Goal: Task Accomplishment & Management: Use online tool/utility

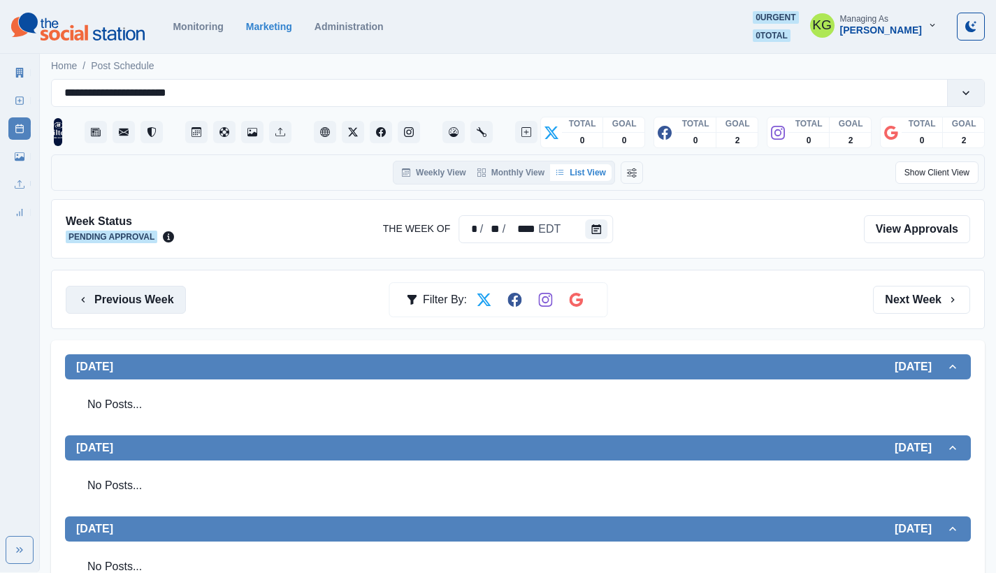
click at [170, 310] on button "Previous Week" at bounding box center [126, 300] width 120 height 28
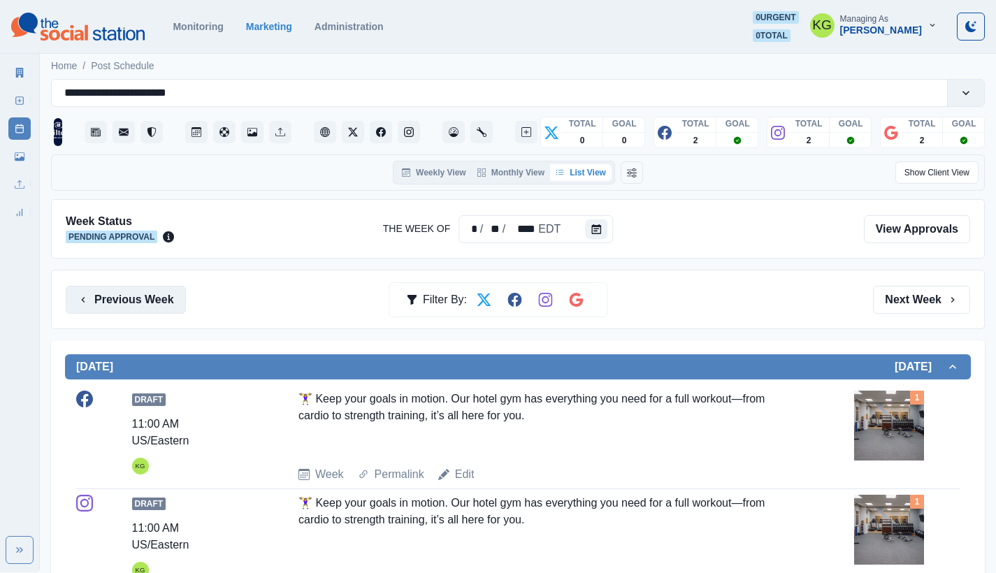
click at [170, 310] on button "Previous Week" at bounding box center [126, 300] width 120 height 28
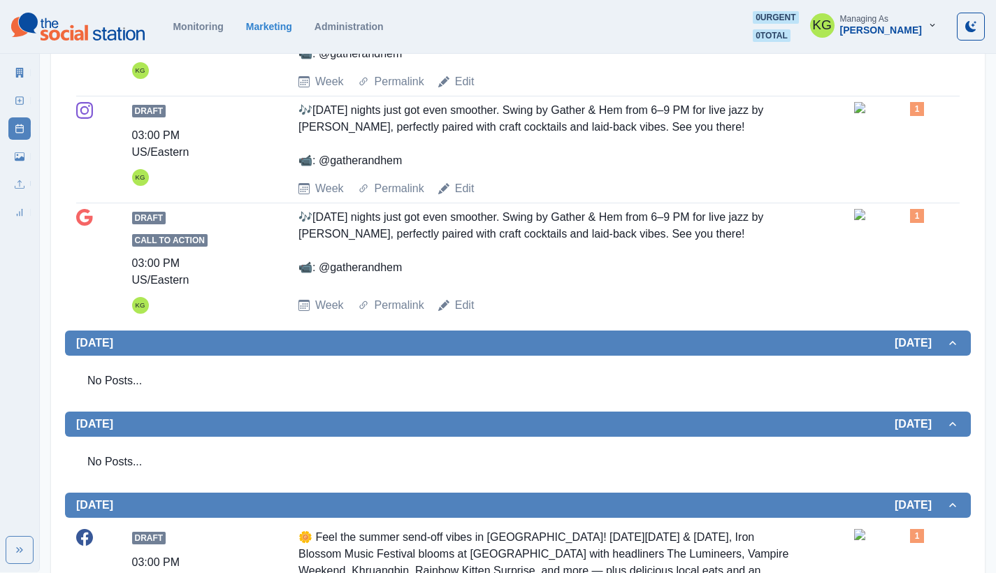
scroll to position [349, 0]
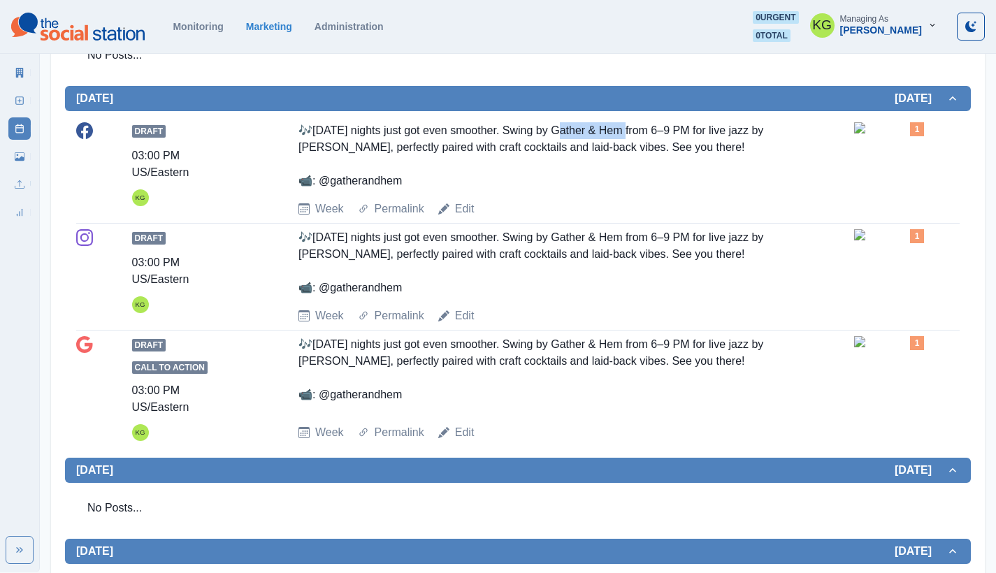
drag, startPoint x: 565, startPoint y: 128, endPoint x: 637, endPoint y: 131, distance: 72.0
click at [637, 131] on div "🎶Tuesday nights just got even smoother. Swing by Gather & Hem from 6–9 PM for l…" at bounding box center [545, 155] width 495 height 67
copy div "ather & Hem"
drag, startPoint x: 320, startPoint y: 394, endPoint x: 439, endPoint y: 398, distance: 118.8
click at [439, 398] on div "🎶Tuesday nights just got even smoother. Swing by Gather & Hem from 6–9 PM for l…" at bounding box center [545, 374] width 495 height 77
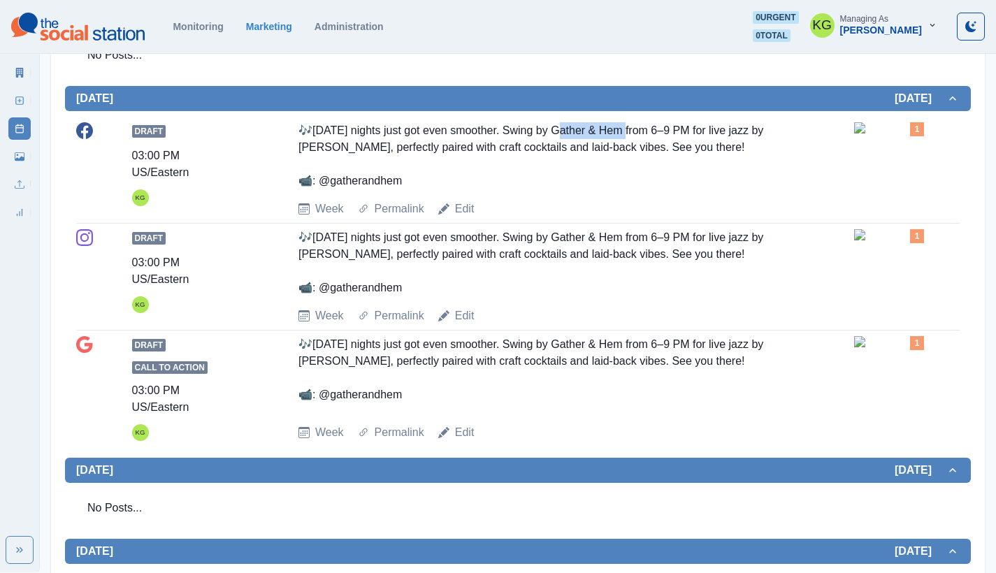
copy div "atherandhem"
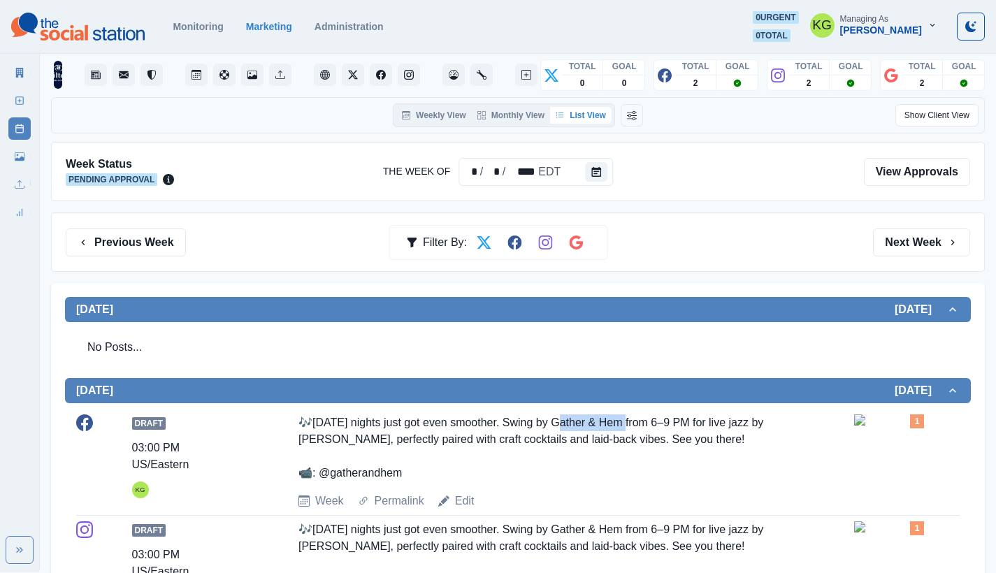
scroll to position [0, 0]
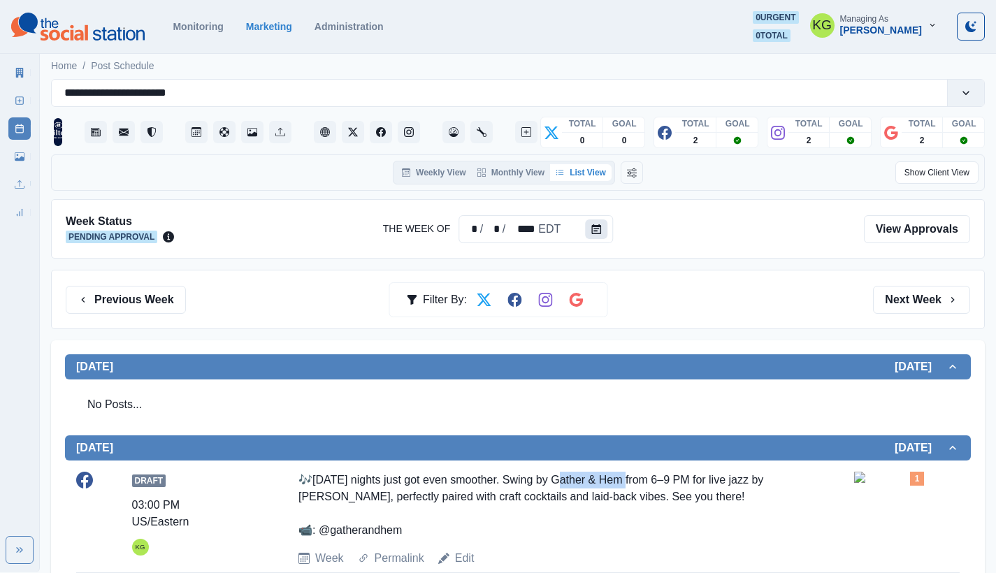
click at [599, 224] on button "Calendar" at bounding box center [596, 229] width 22 height 20
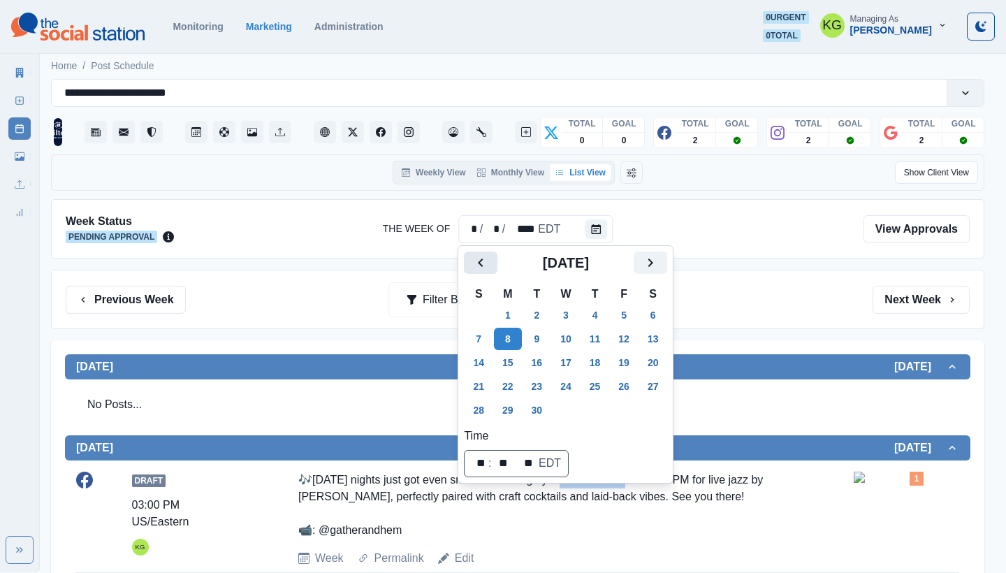
click at [481, 264] on icon "Previous" at bounding box center [480, 263] width 5 height 8
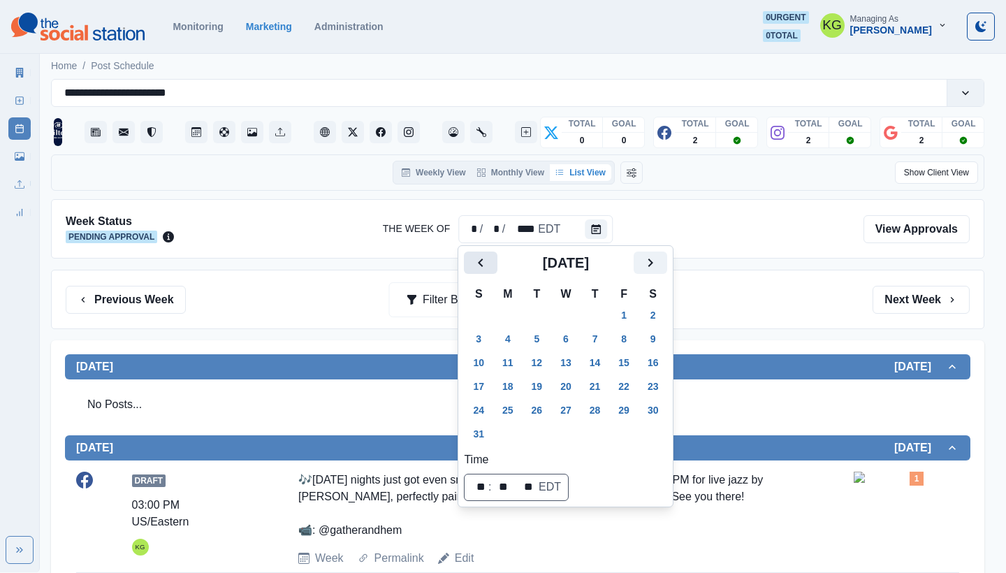
click at [481, 264] on icon "Previous" at bounding box center [480, 263] width 5 height 8
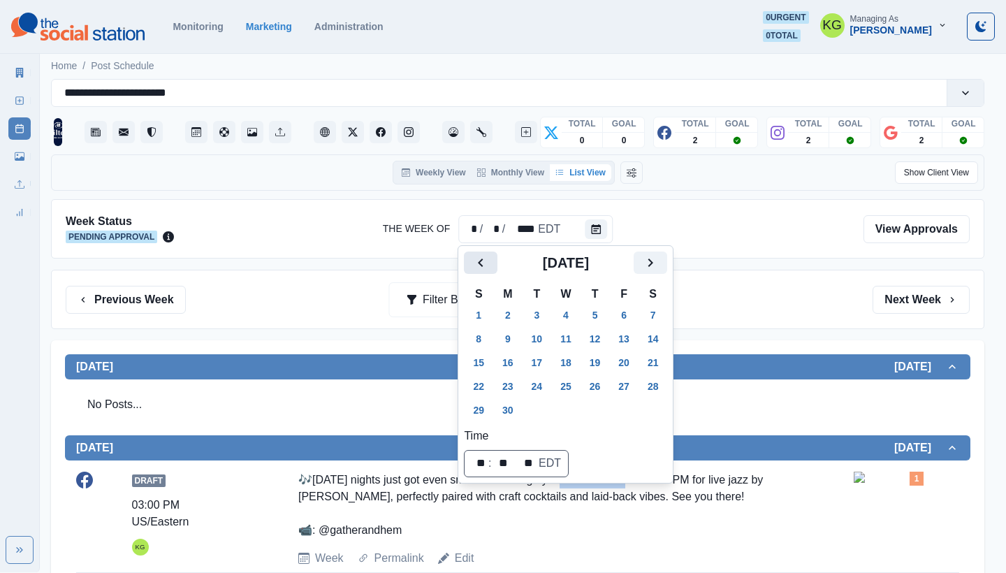
click at [481, 264] on icon "Previous" at bounding box center [480, 263] width 5 height 8
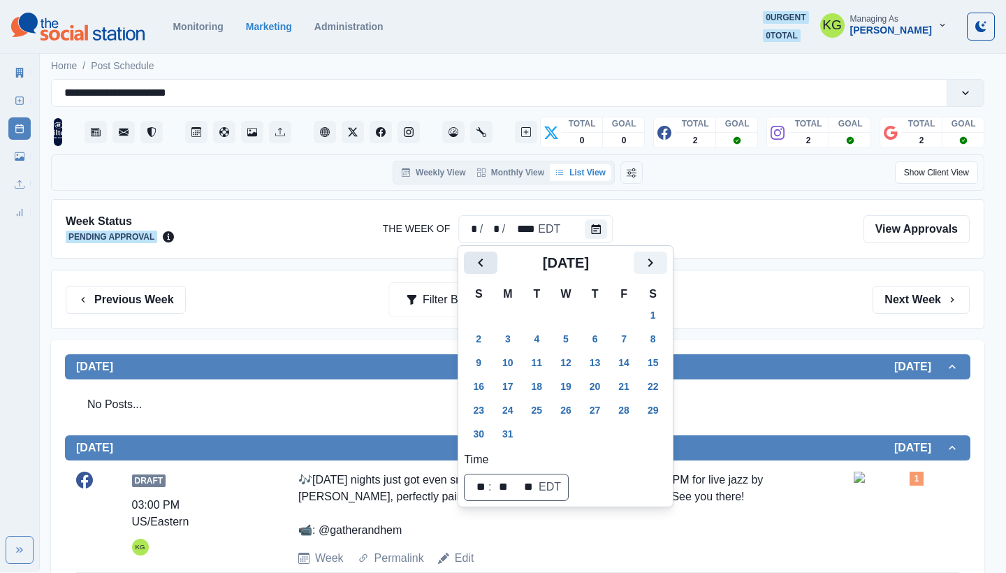
click at [481, 264] on icon "Previous" at bounding box center [480, 263] width 5 height 8
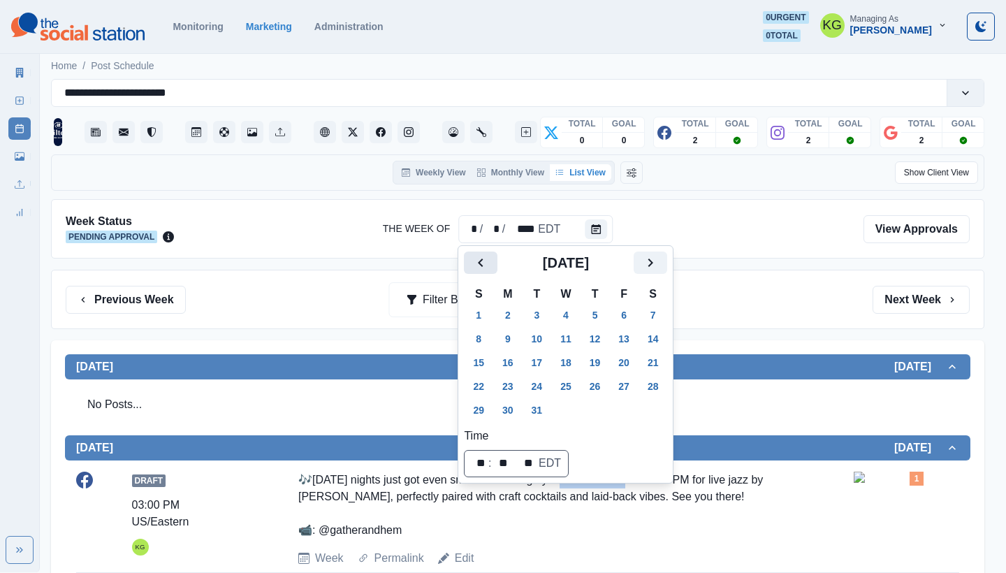
click at [481, 264] on icon "Previous" at bounding box center [480, 263] width 5 height 8
click at [506, 314] on button "2" at bounding box center [508, 315] width 28 height 22
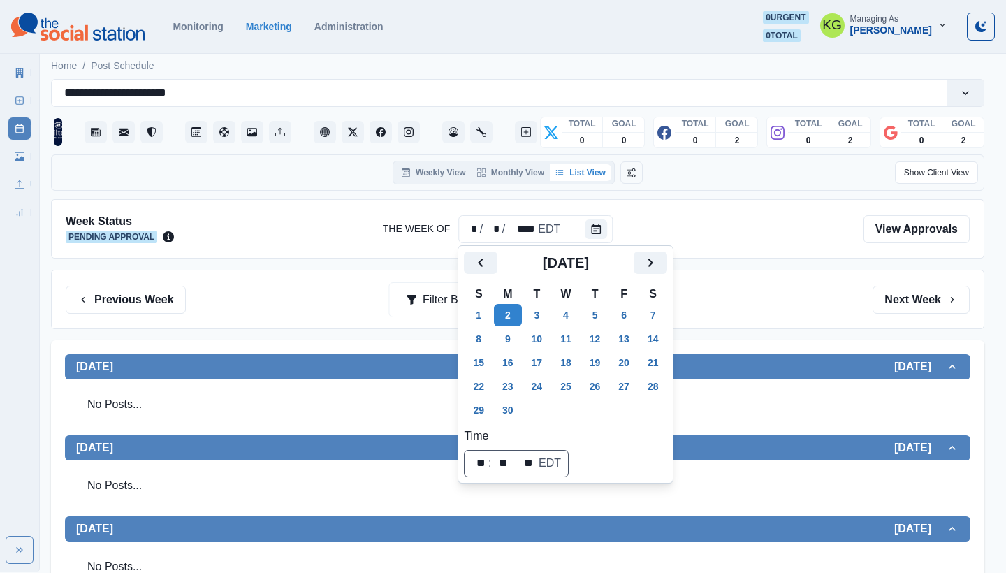
click at [806, 304] on div "Previous Week Filter By: Next Week" at bounding box center [518, 300] width 904 height 28
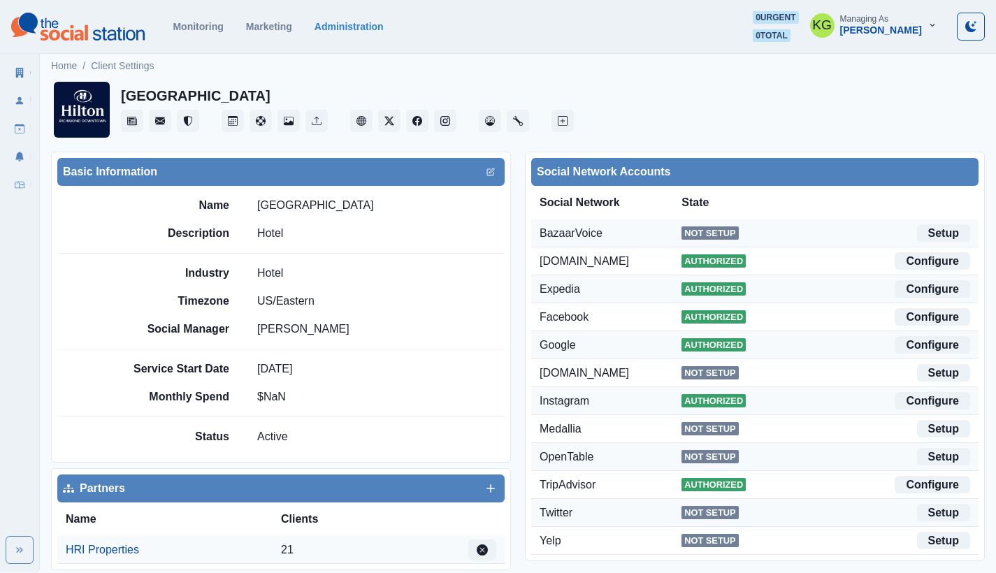
drag, startPoint x: 383, startPoint y: 206, endPoint x: 257, endPoint y: 204, distance: 125.8
click at [257, 204] on div "Name [PERSON_NAME][GEOGRAPHIC_DATA]" at bounding box center [314, 205] width 380 height 17
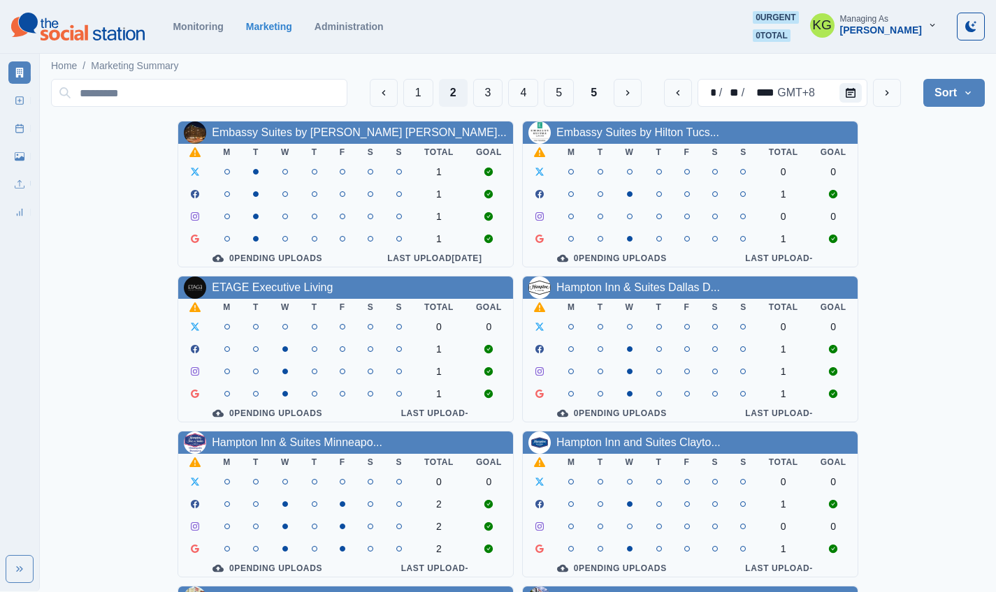
scroll to position [483, 0]
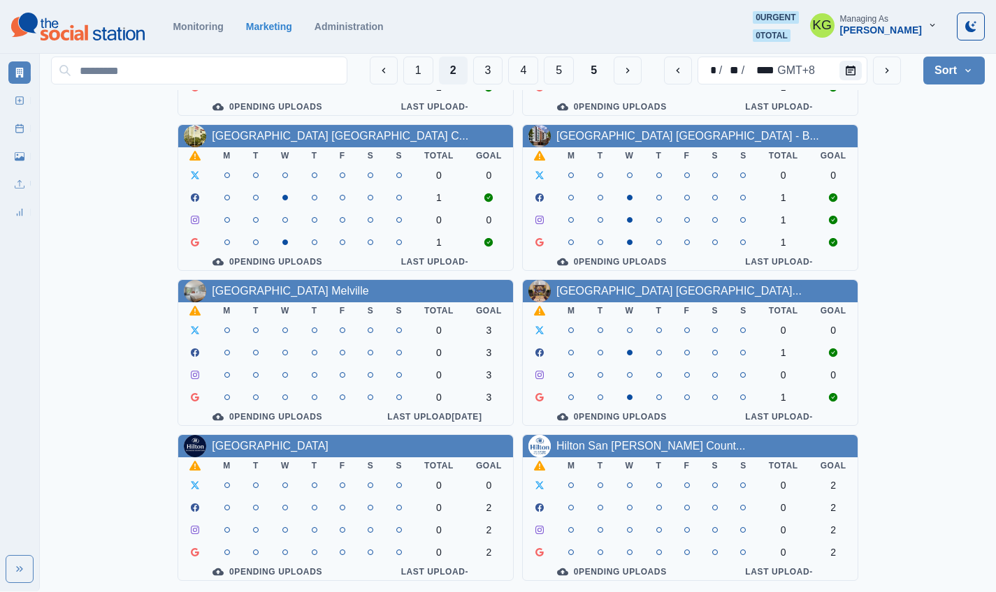
click at [963, 133] on div "Embassy Suites by [PERSON_NAME] [PERSON_NAME]... M T W T F S S Total Goal 1 1 1…" at bounding box center [517, 120] width 933 height 922
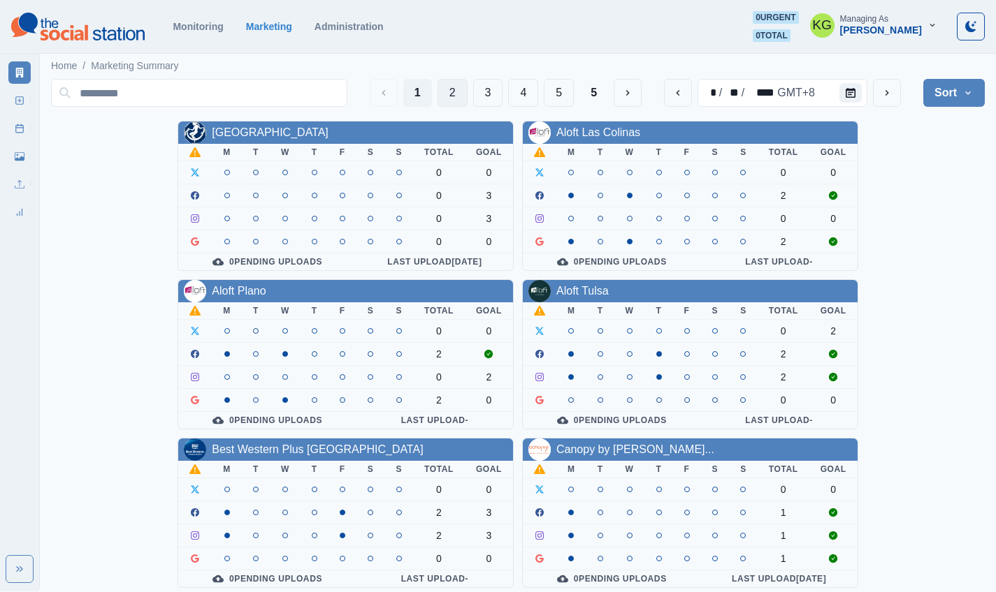
click at [446, 99] on button "2" at bounding box center [452, 93] width 30 height 28
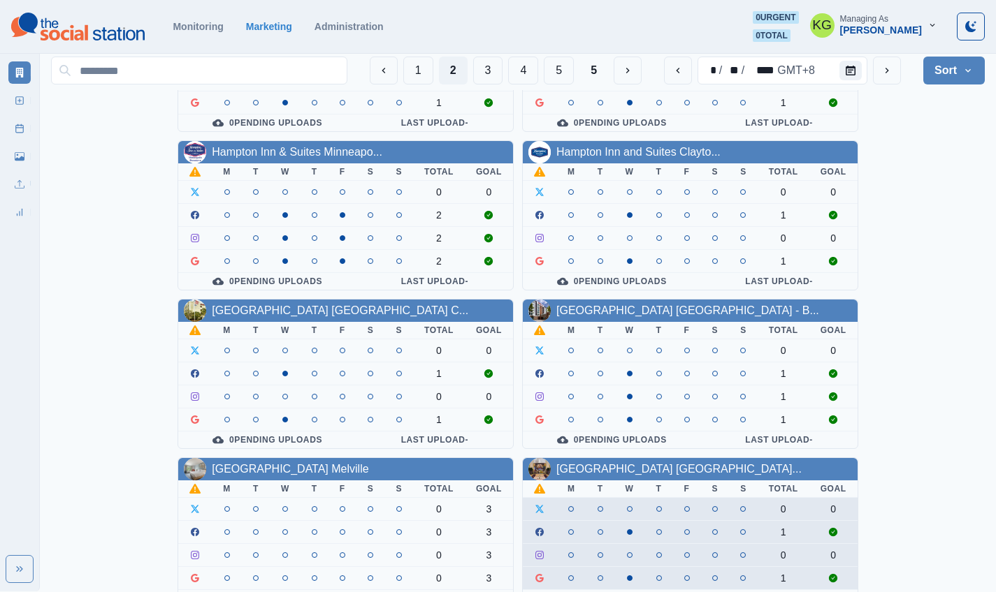
scroll to position [483, 0]
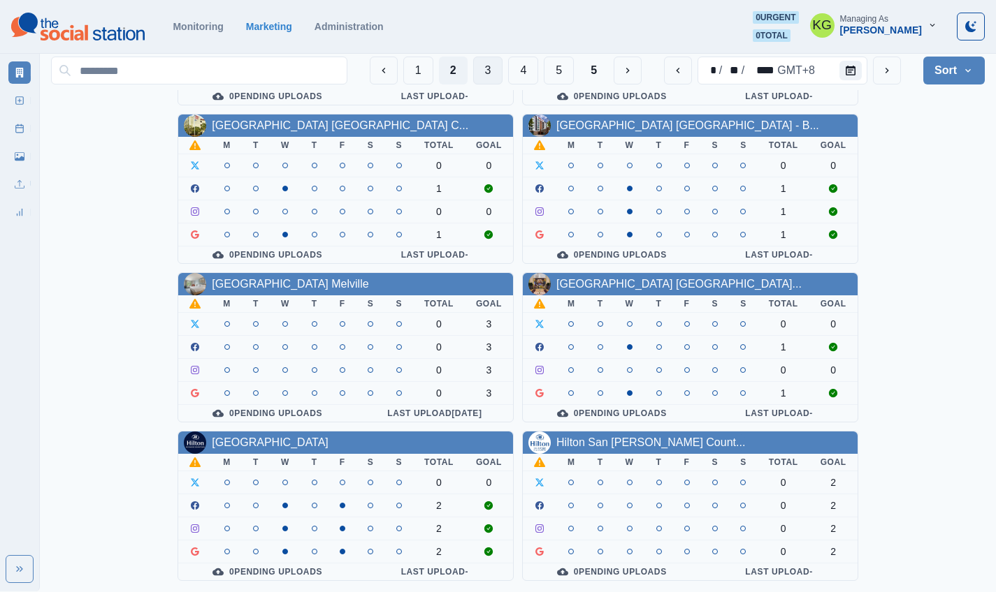
click at [484, 74] on button "3" at bounding box center [488, 71] width 30 height 28
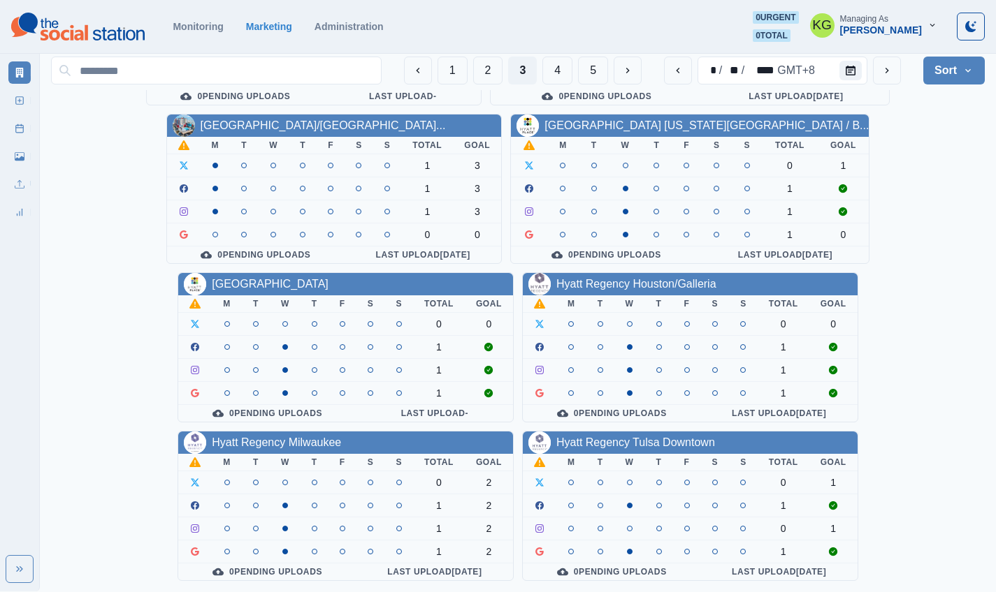
scroll to position [0, 0]
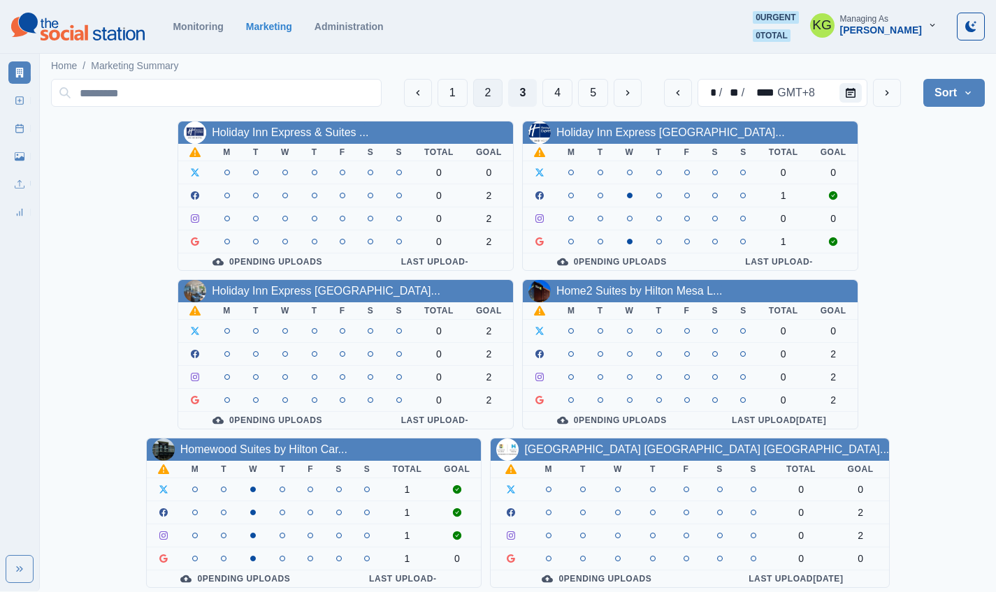
click at [488, 97] on button "2" at bounding box center [488, 93] width 30 height 28
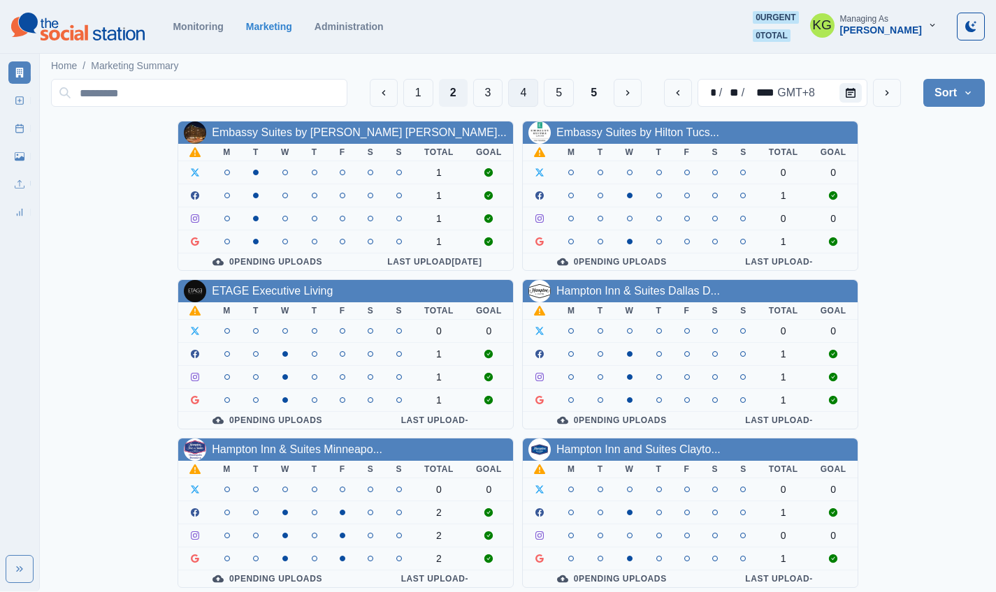
click at [521, 87] on button "4" at bounding box center [523, 93] width 30 height 28
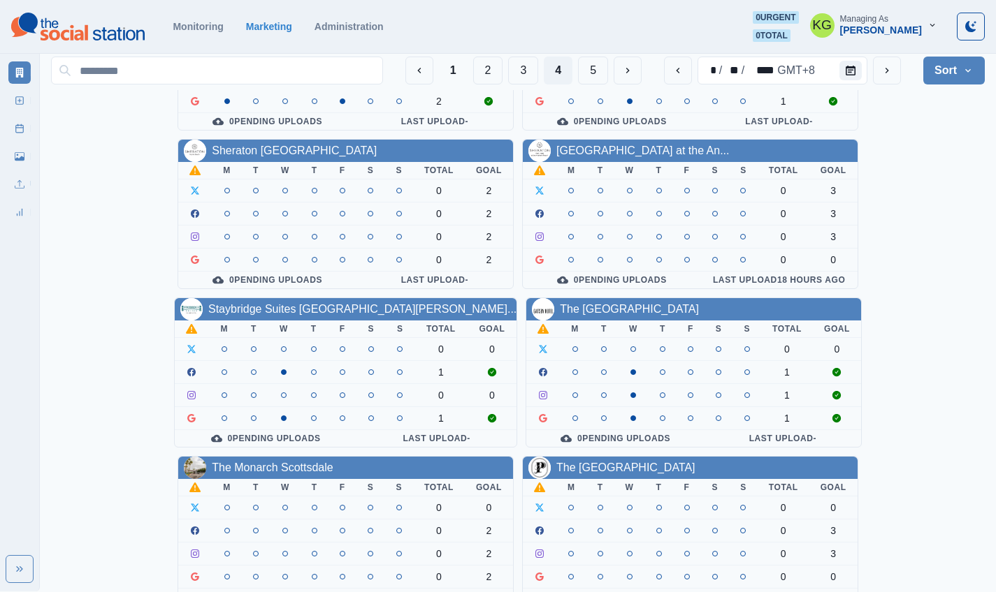
scroll to position [483, 0]
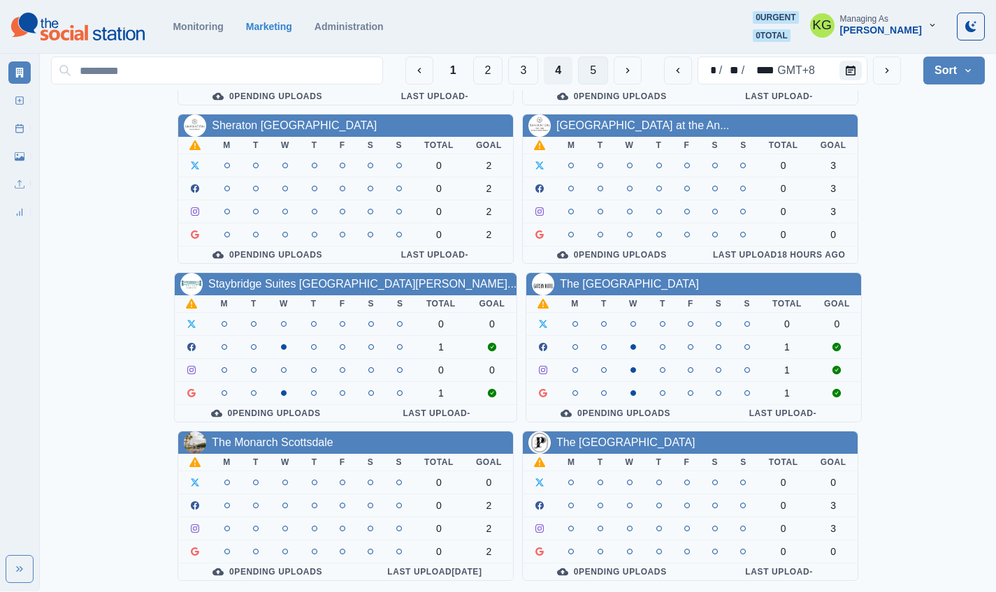
click at [593, 75] on button "5" at bounding box center [593, 71] width 30 height 28
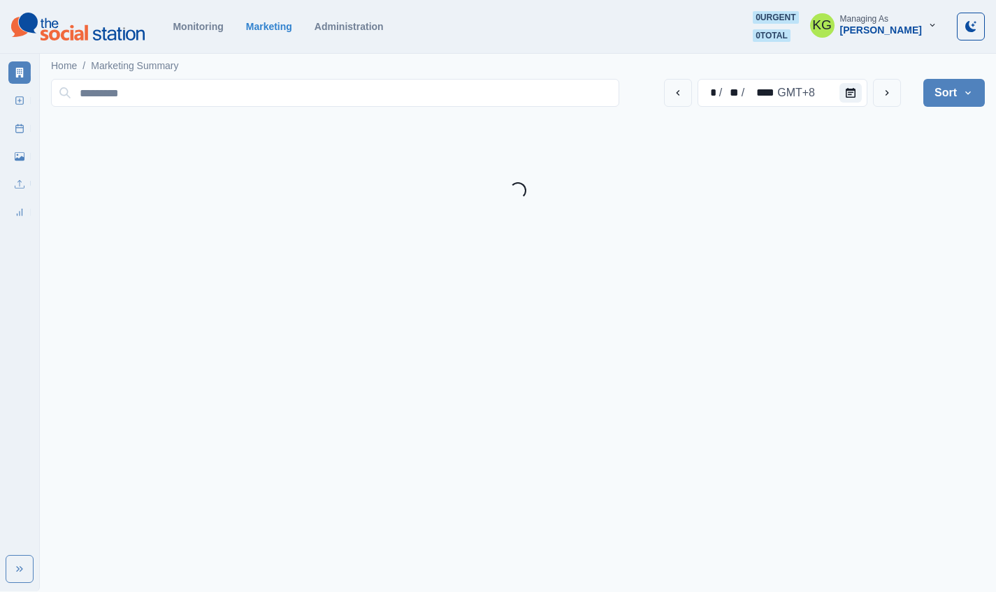
scroll to position [0, 0]
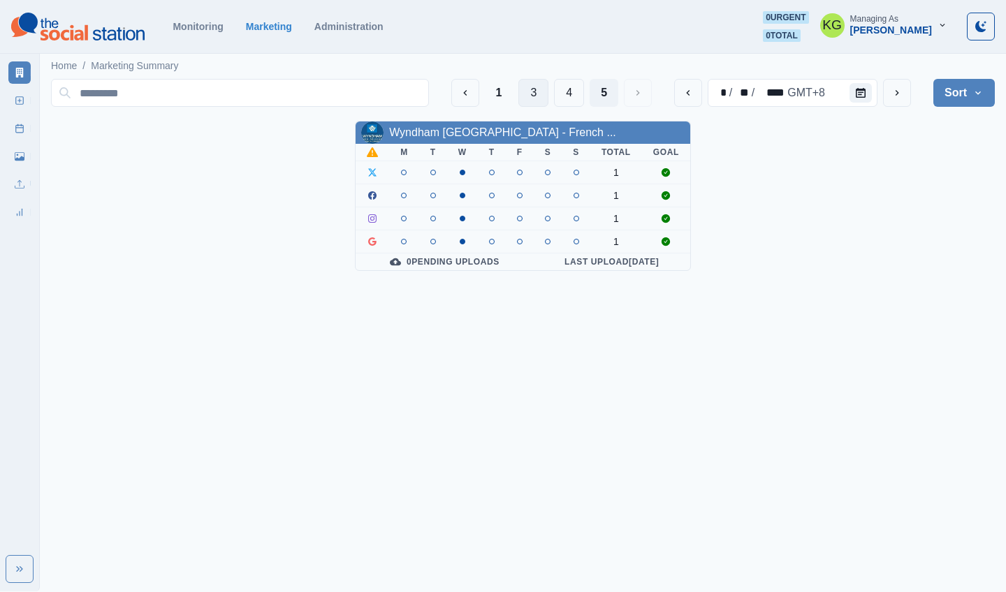
click at [526, 97] on button "3" at bounding box center [533, 93] width 30 height 28
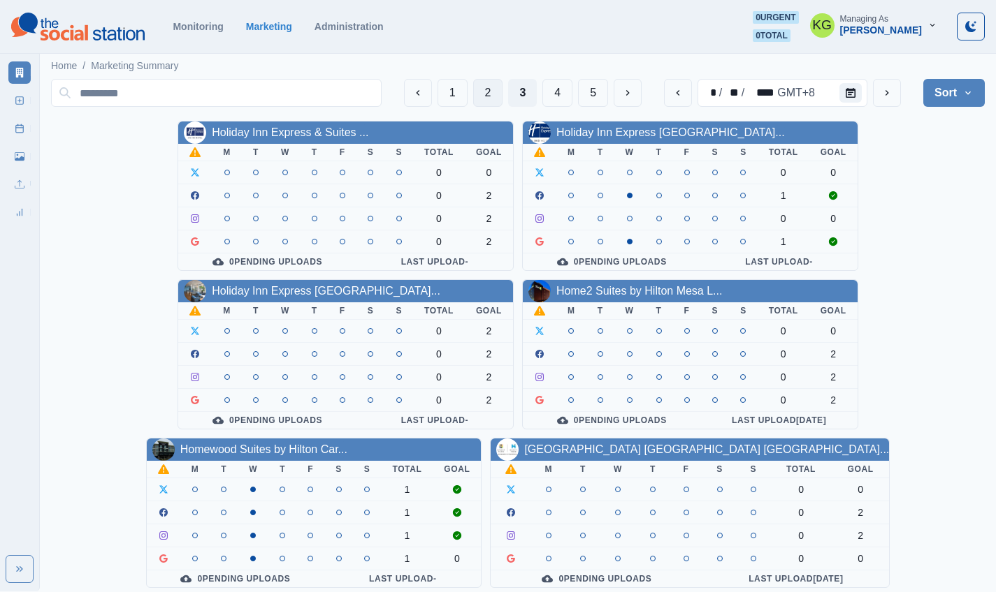
click at [491, 96] on button "2" at bounding box center [488, 93] width 30 height 28
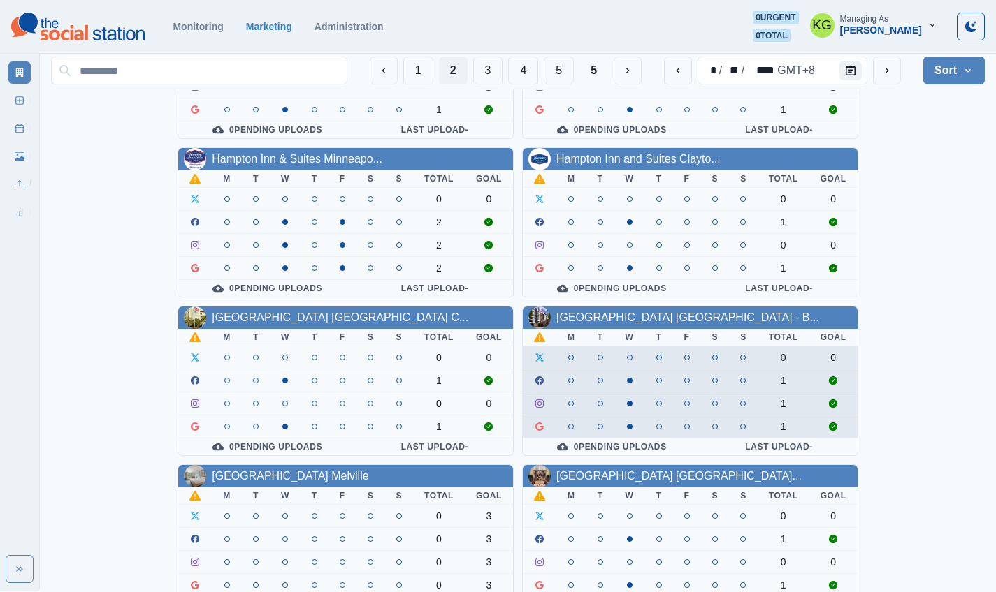
scroll to position [483, 0]
